Goal: Find specific page/section: Find specific page/section

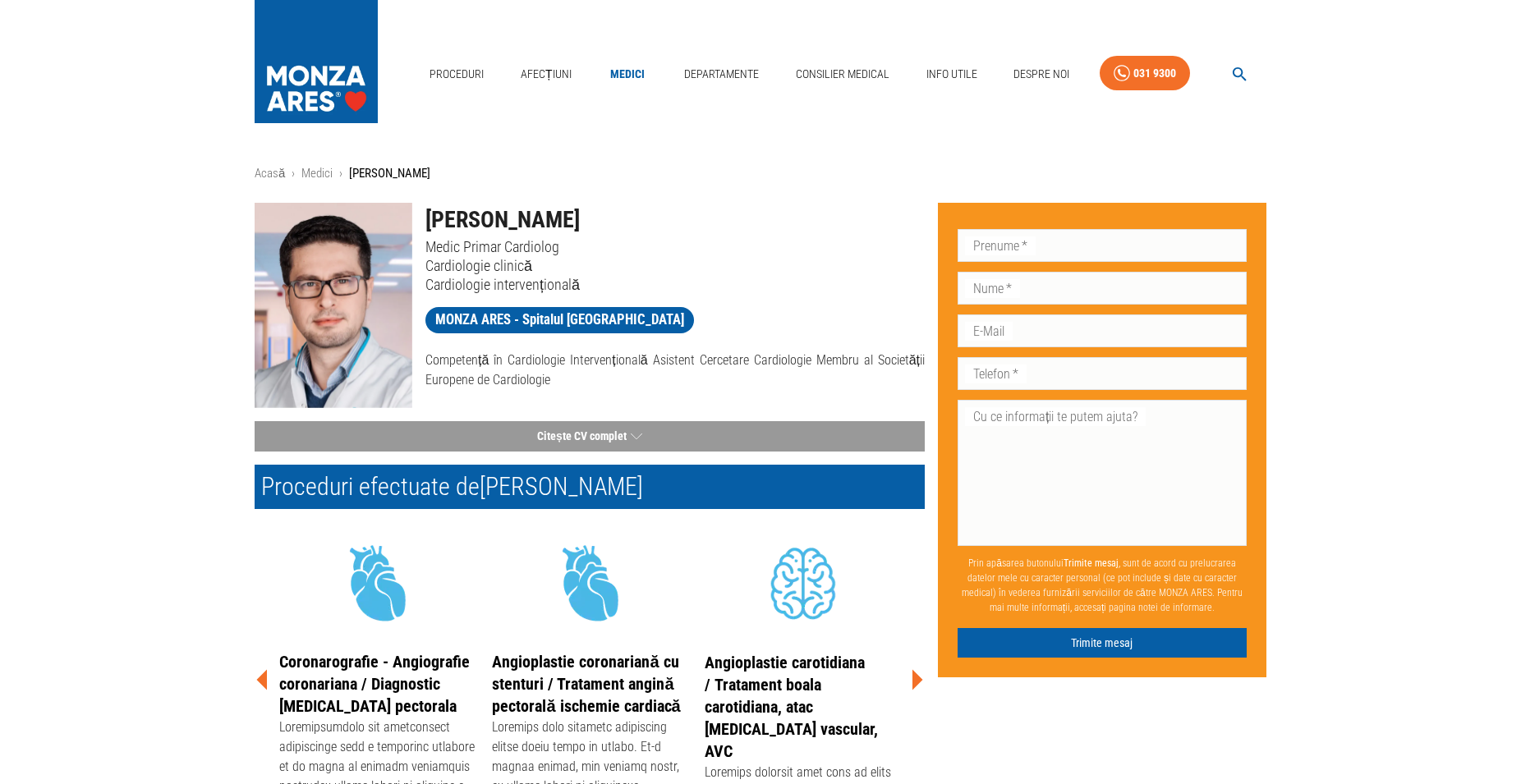
click at [623, 72] on link "Medici" at bounding box center [628, 74] width 53 height 34
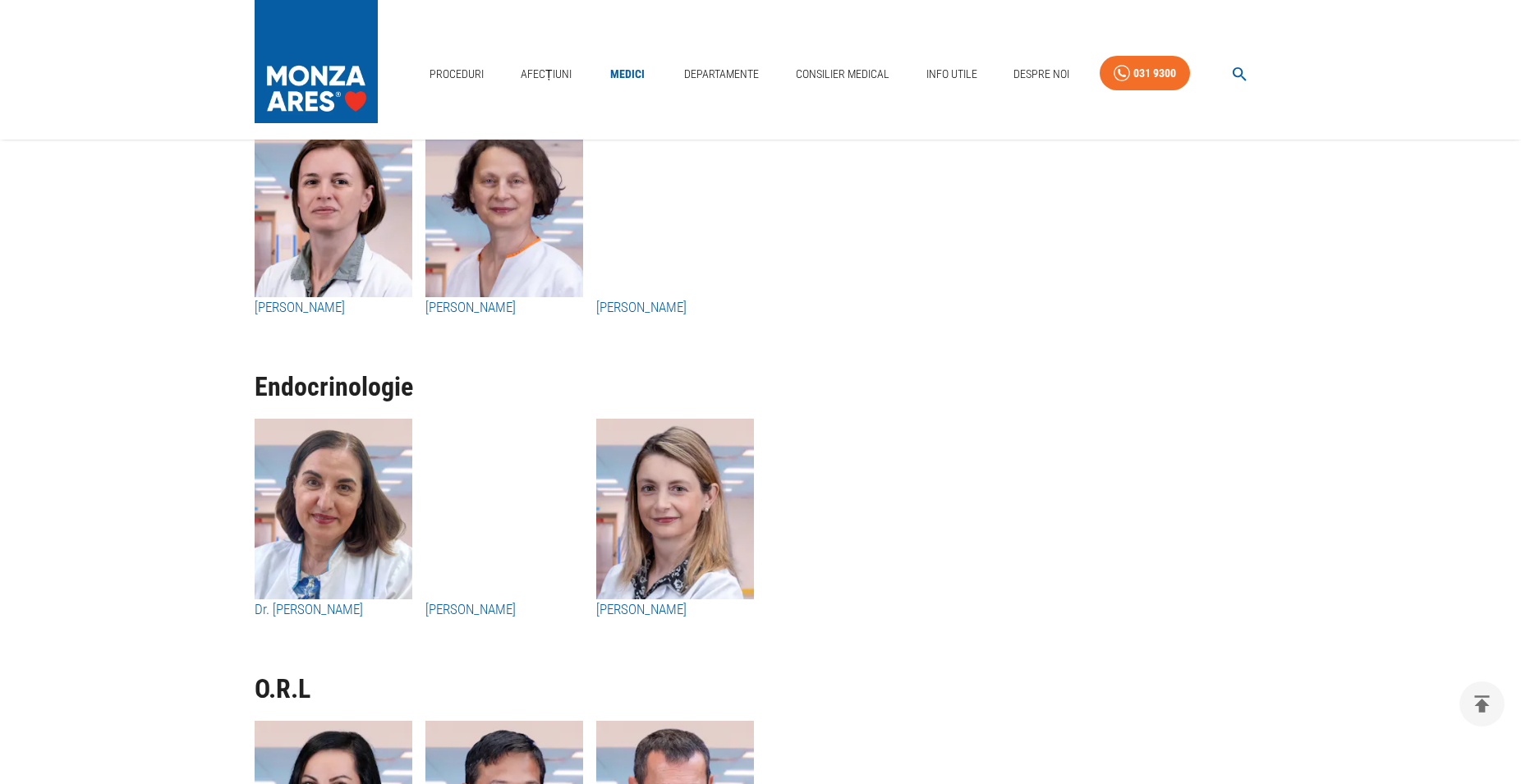
scroll to position [8458, 0]
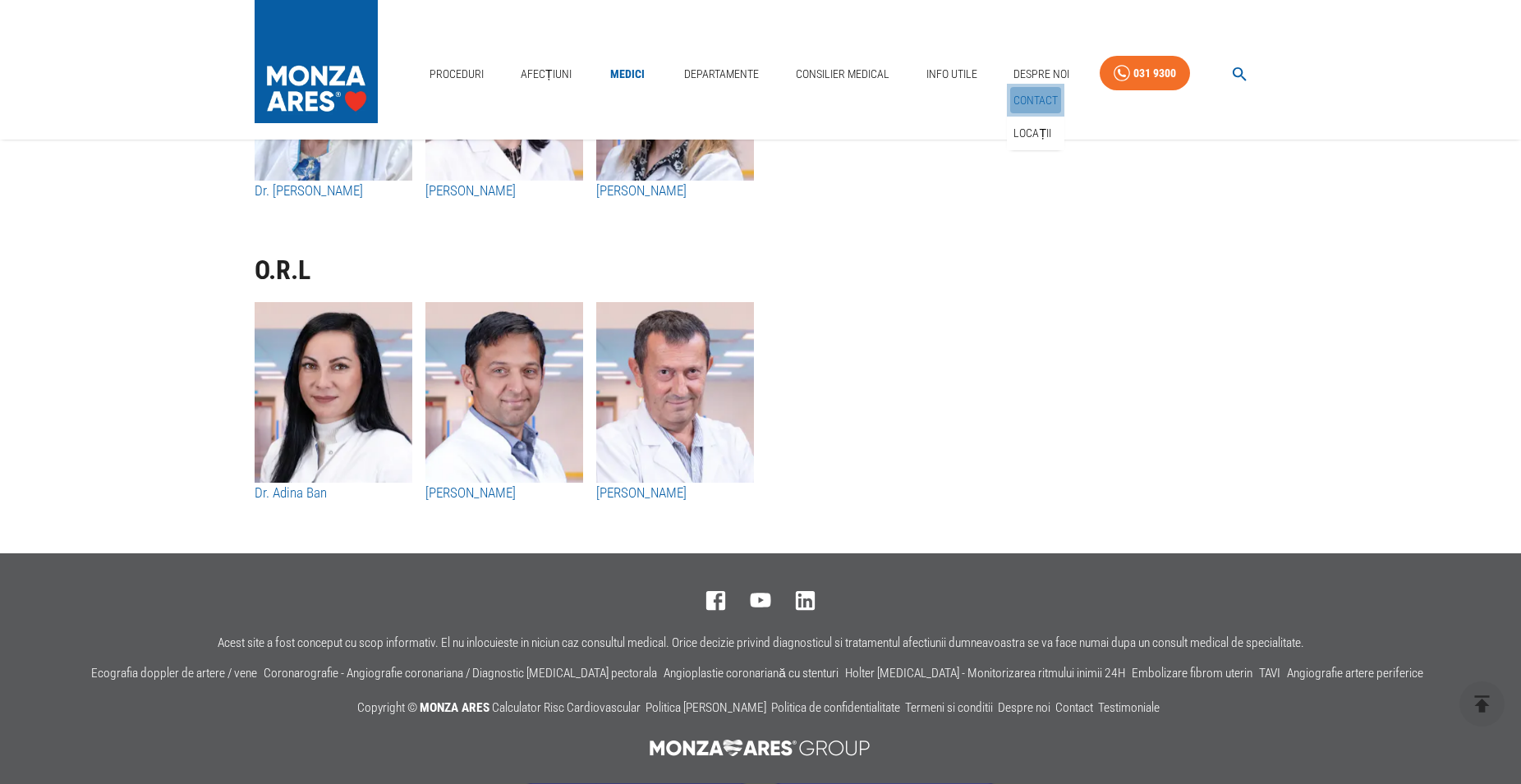
click at [1040, 96] on link "Contact" at bounding box center [1035, 100] width 51 height 27
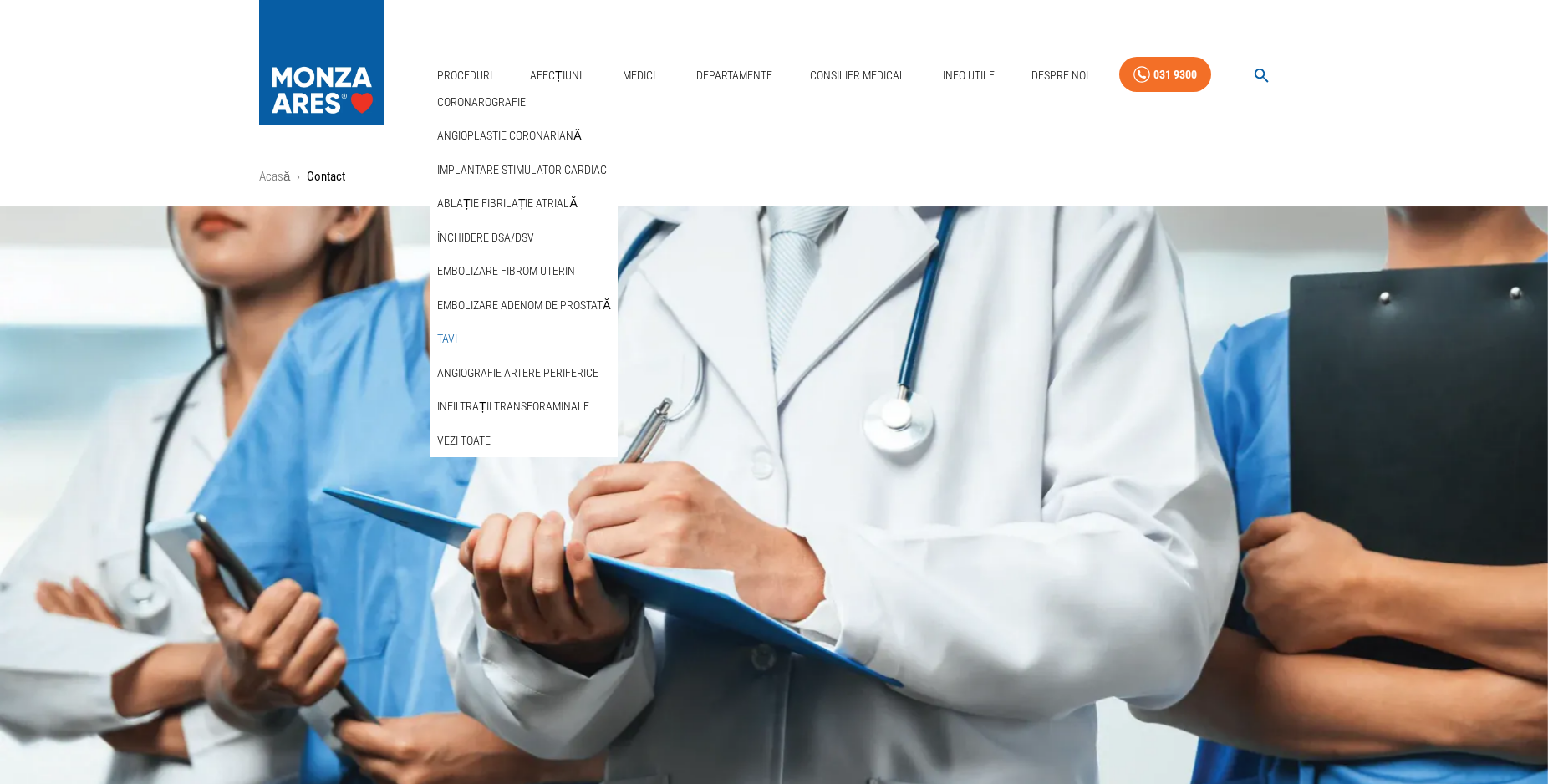
click at [442, 343] on link "TAVI" at bounding box center [447, 338] width 26 height 27
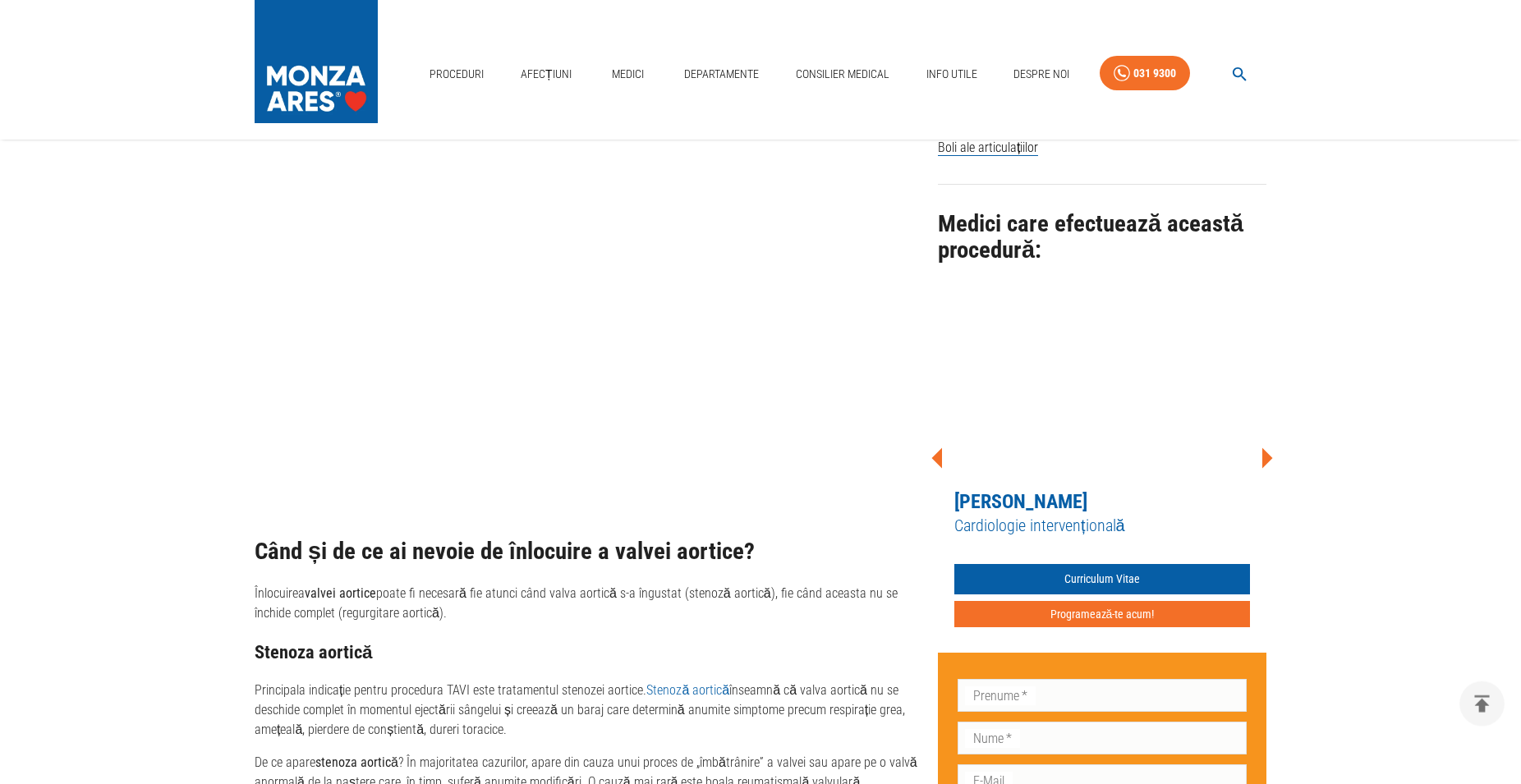
scroll to position [1340, 0]
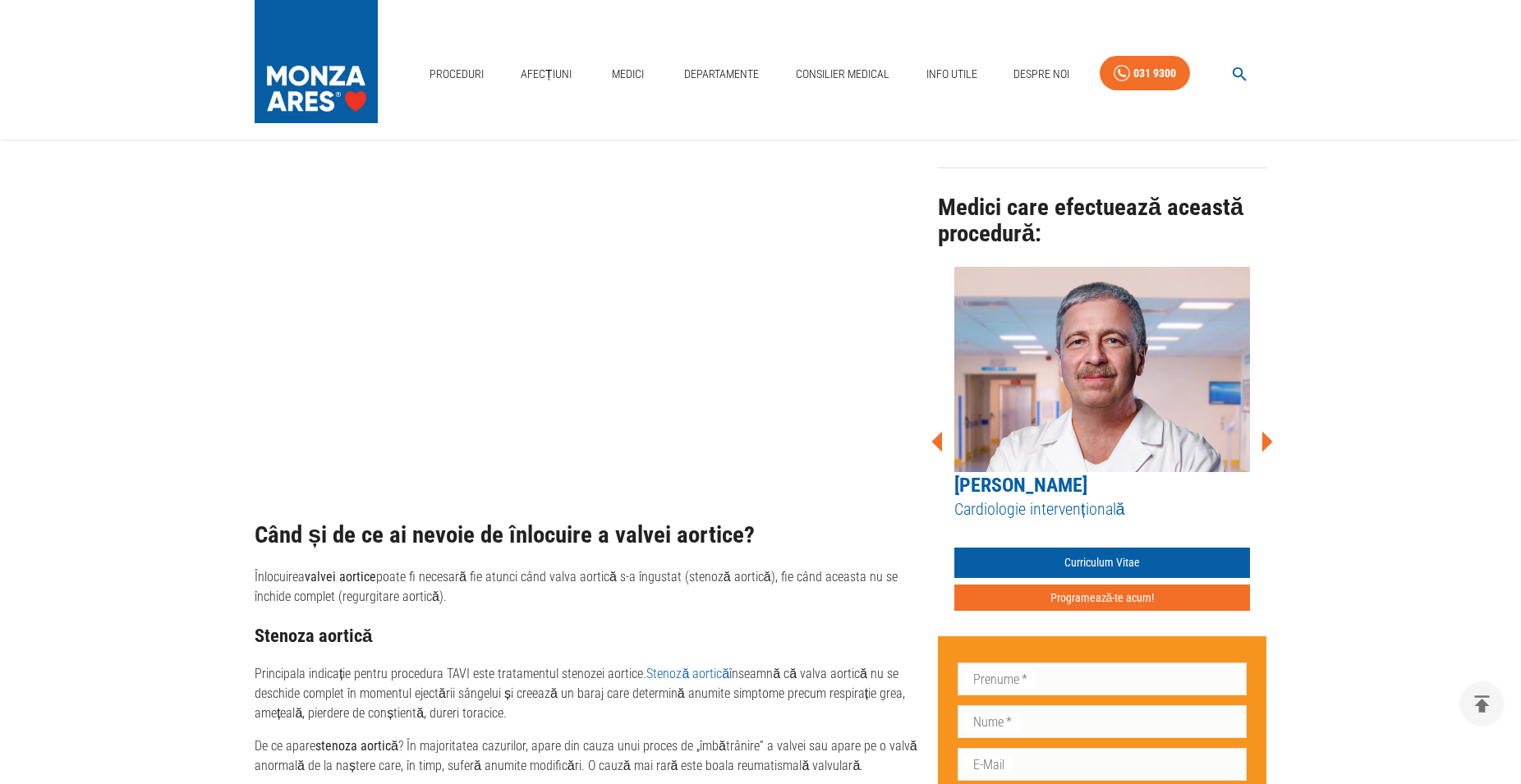
click at [1266, 441] on icon at bounding box center [1267, 441] width 10 height 21
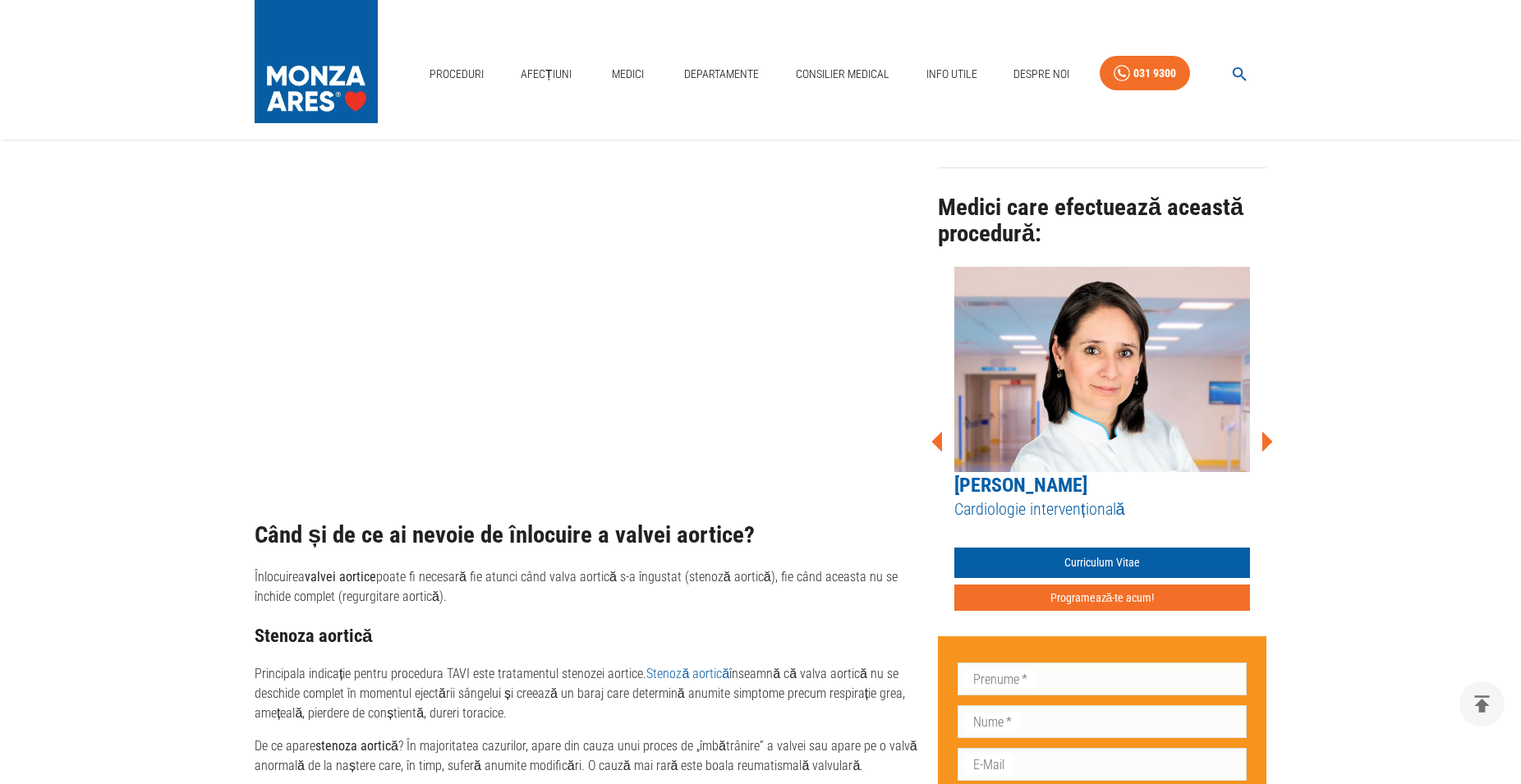
click at [1266, 441] on icon at bounding box center [1267, 441] width 10 height 21
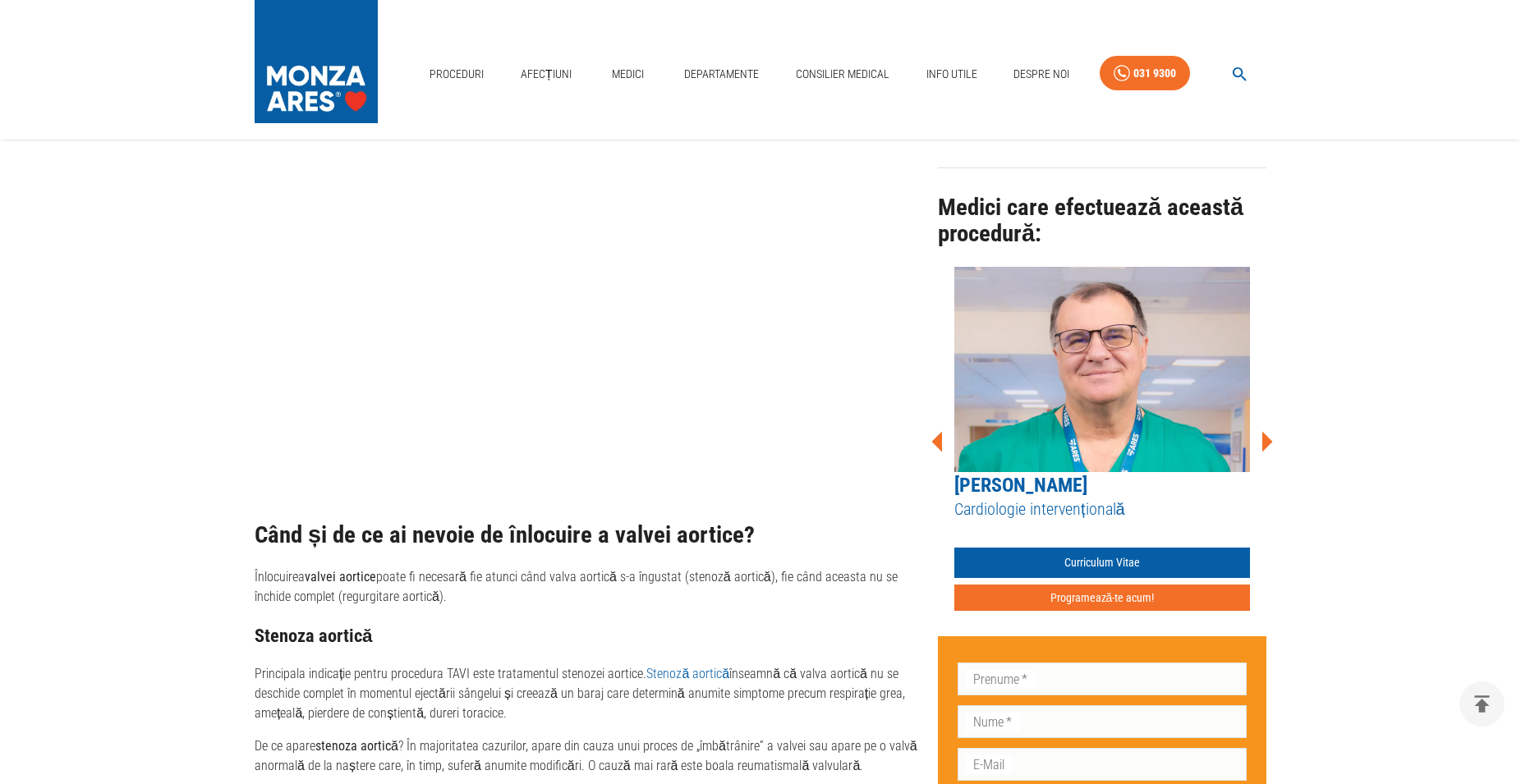
click at [1266, 441] on icon at bounding box center [1267, 441] width 10 height 21
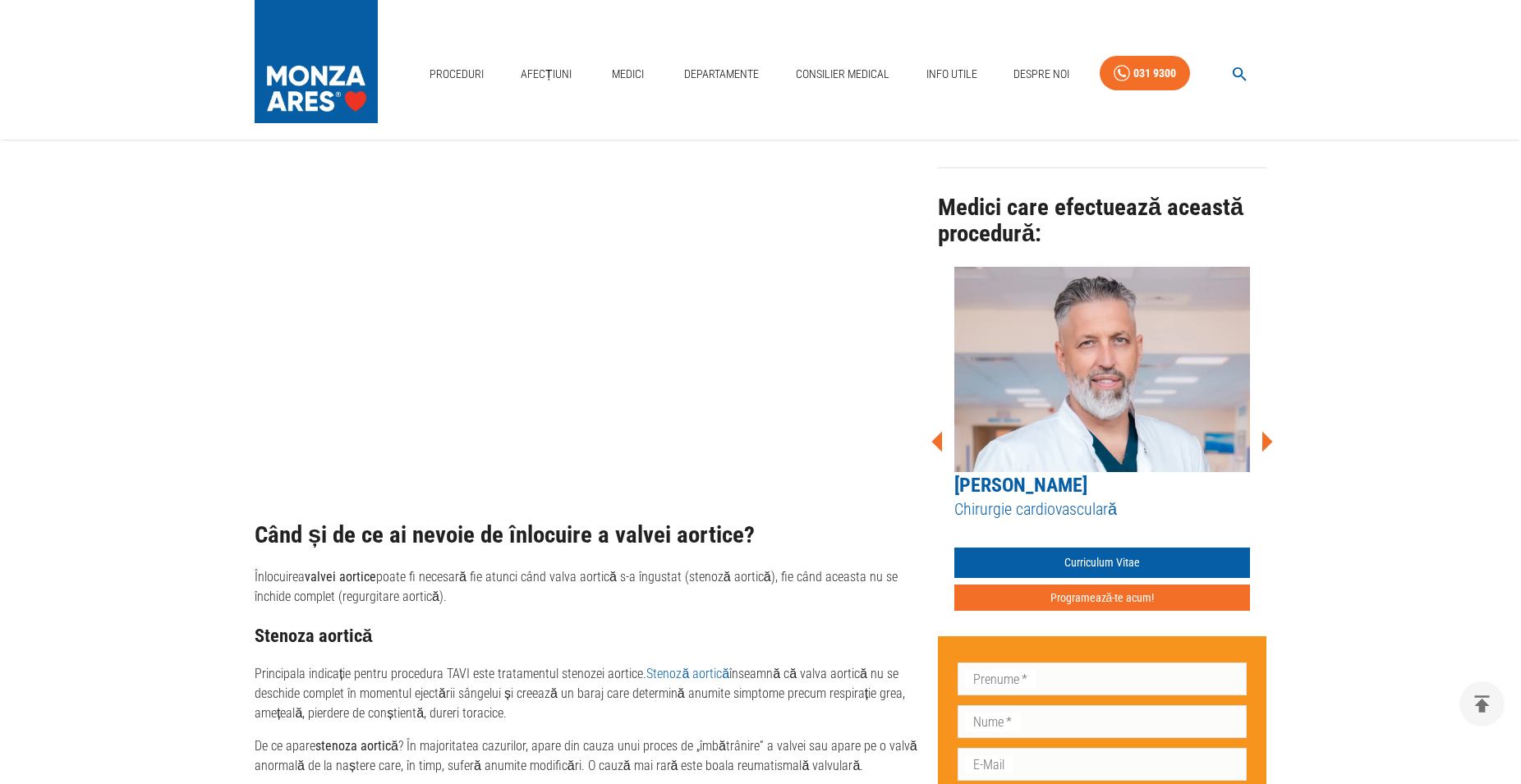
click at [1266, 441] on icon at bounding box center [1267, 441] width 10 height 21
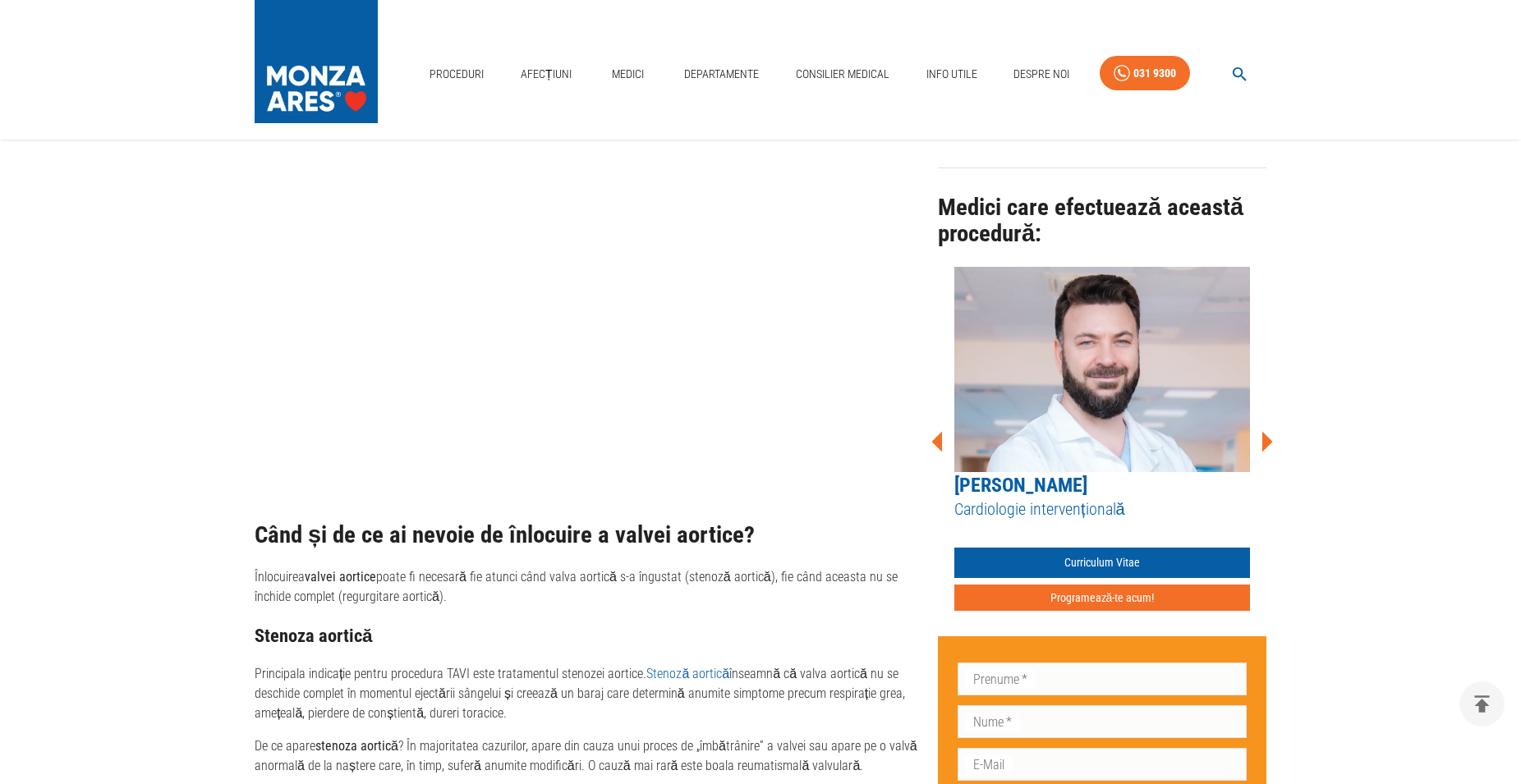
click at [1266, 441] on icon at bounding box center [1267, 441] width 10 height 21
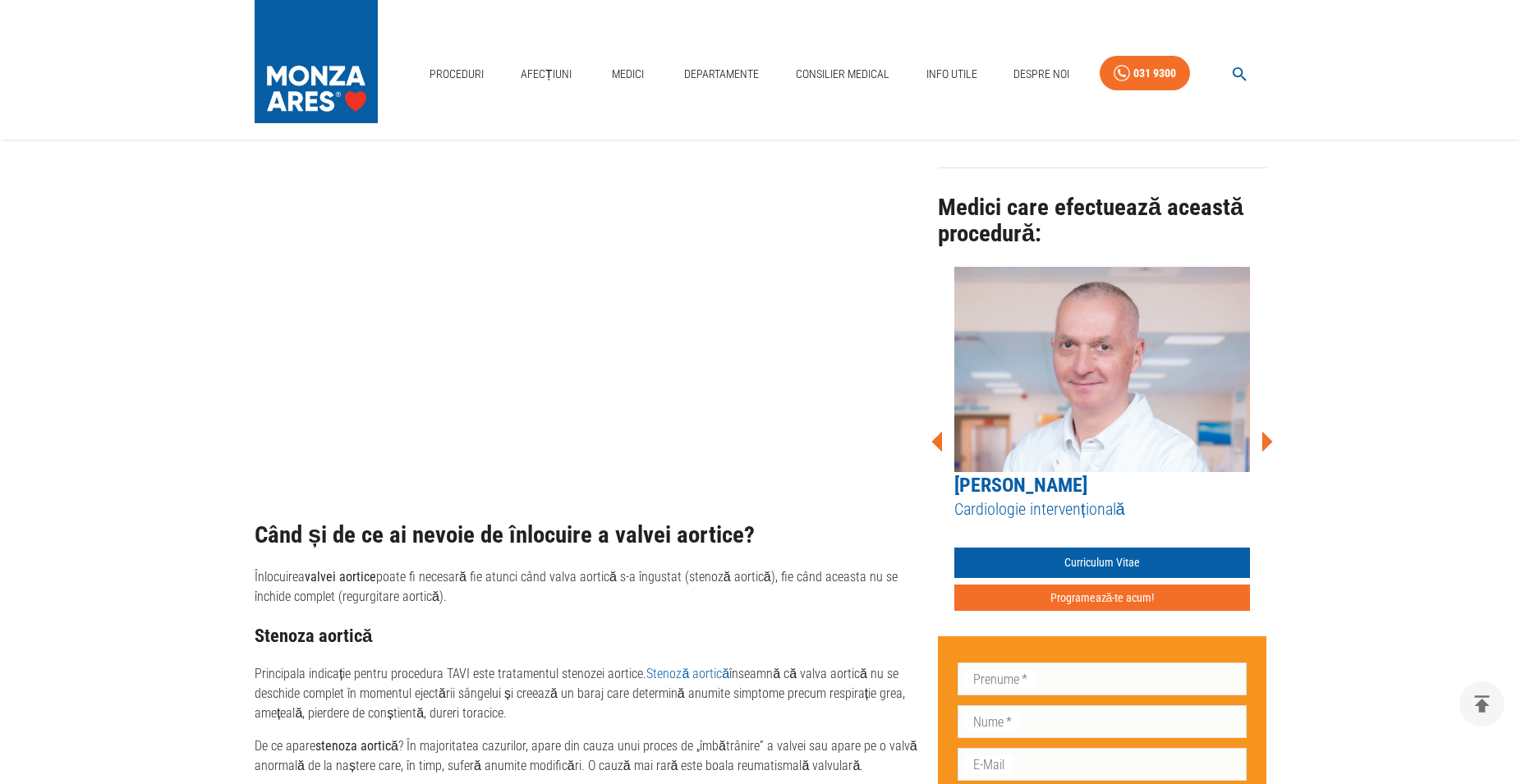
click at [1266, 441] on icon at bounding box center [1267, 441] width 10 height 21
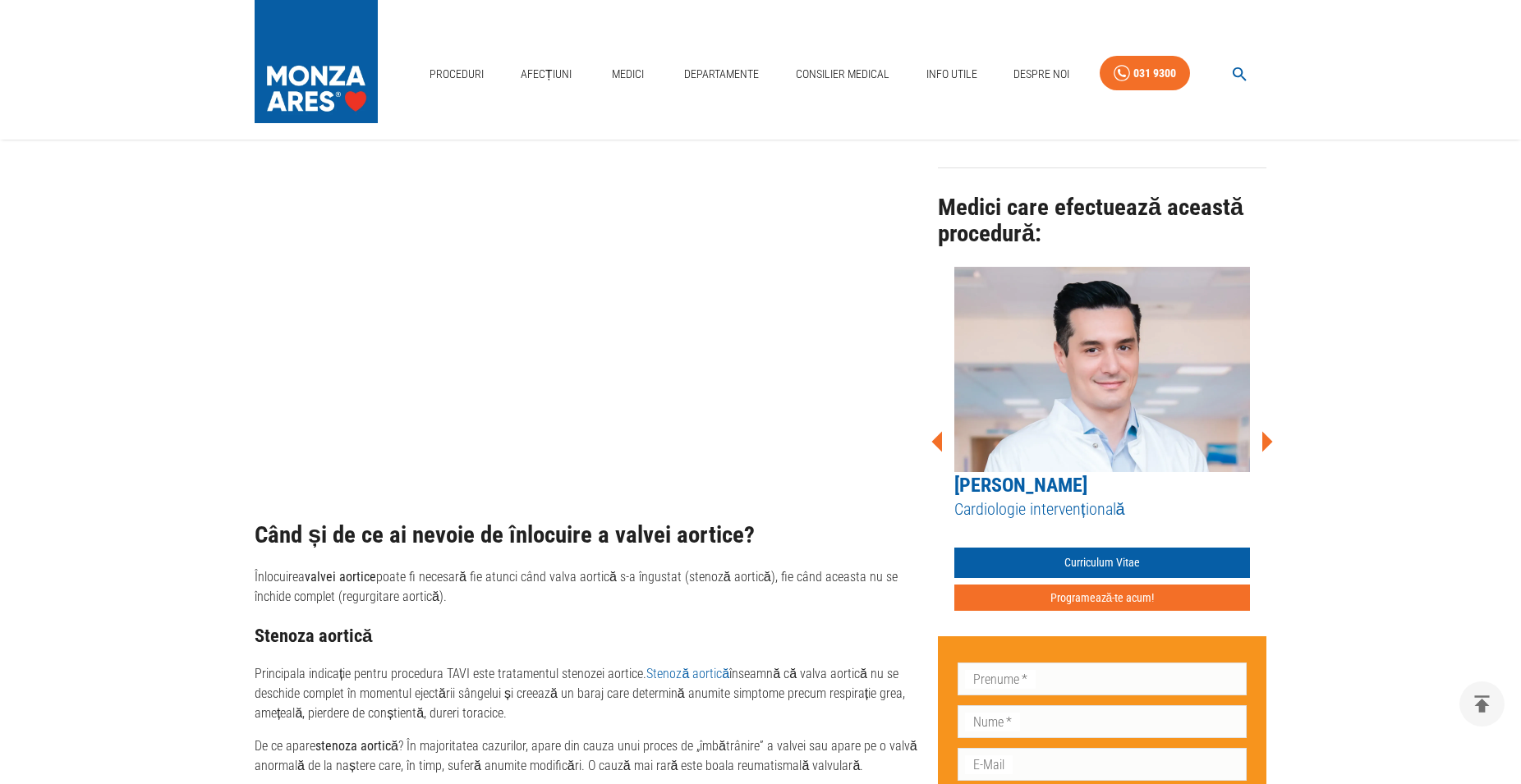
click at [1266, 441] on icon at bounding box center [1267, 441] width 10 height 21
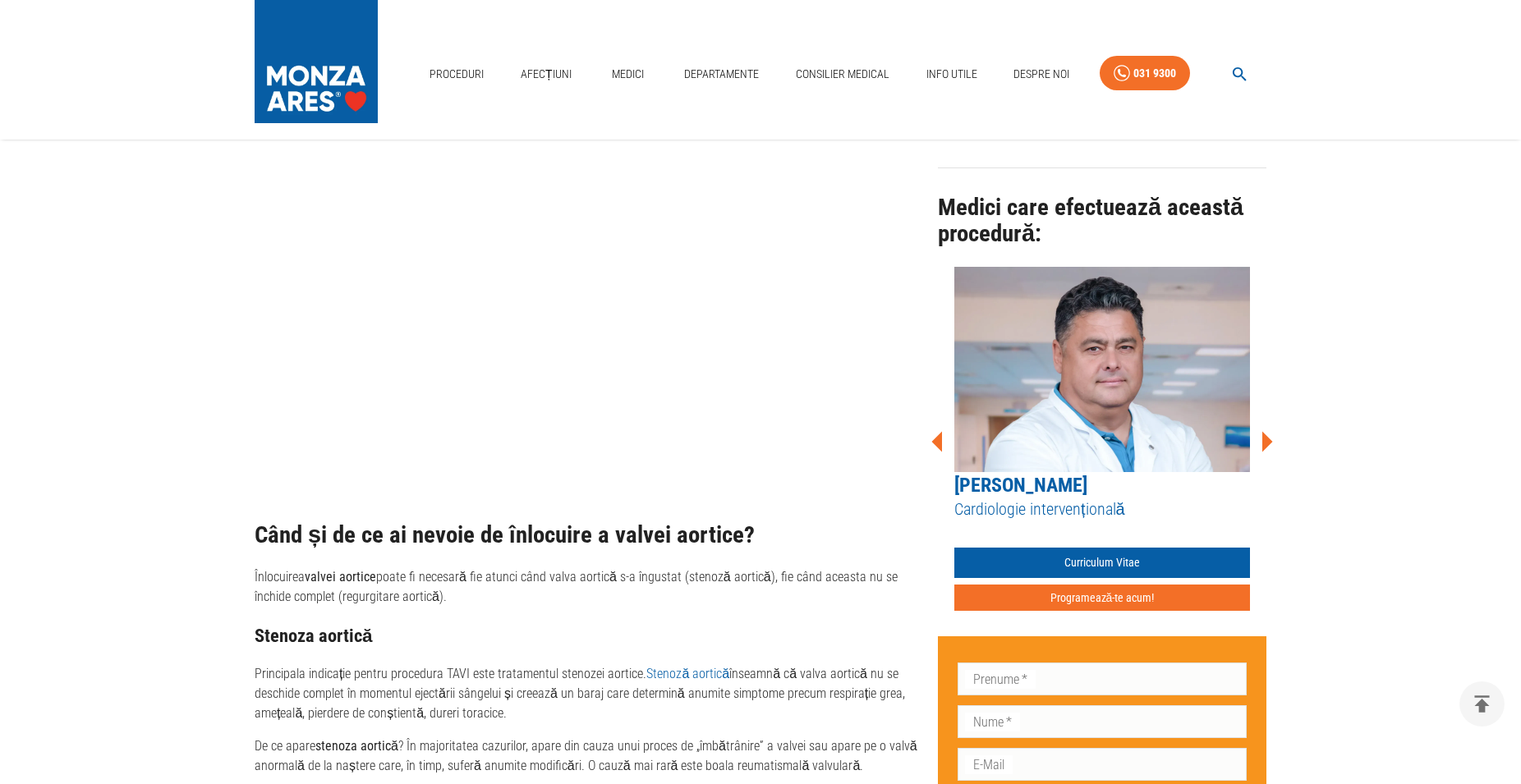
click at [1266, 441] on icon at bounding box center [1267, 441] width 10 height 21
